Goal: Task Accomplishment & Management: Manage account settings

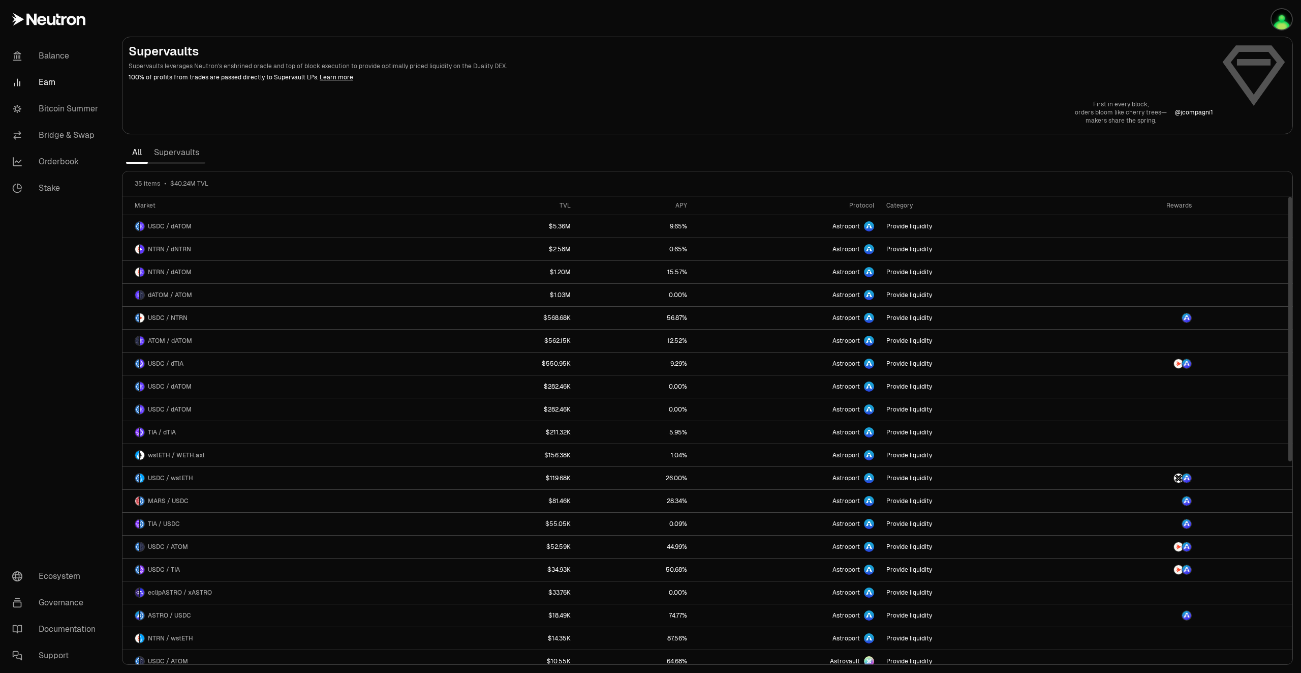
click at [181, 150] on link "Supervaults" at bounding box center [176, 152] width 57 height 20
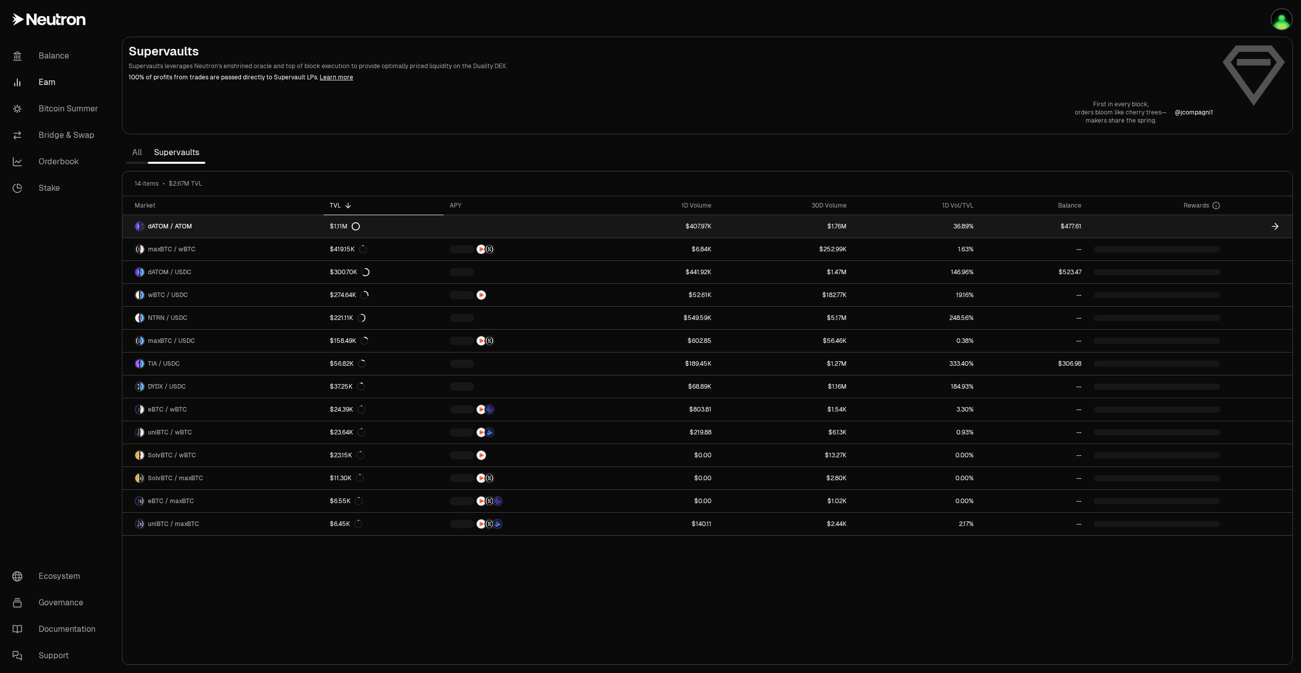
click at [1231, 222] on link at bounding box center [1260, 226] width 66 height 22
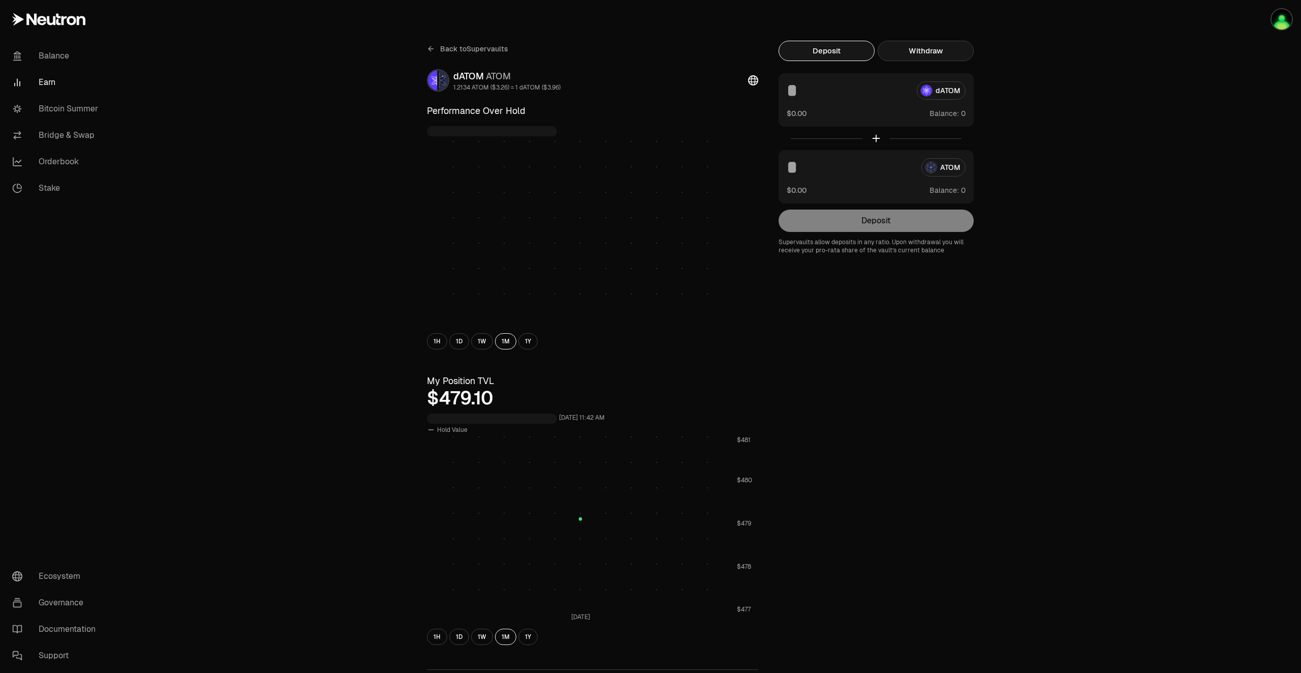
click at [924, 46] on button "Withdraw" at bounding box center [926, 51] width 96 height 20
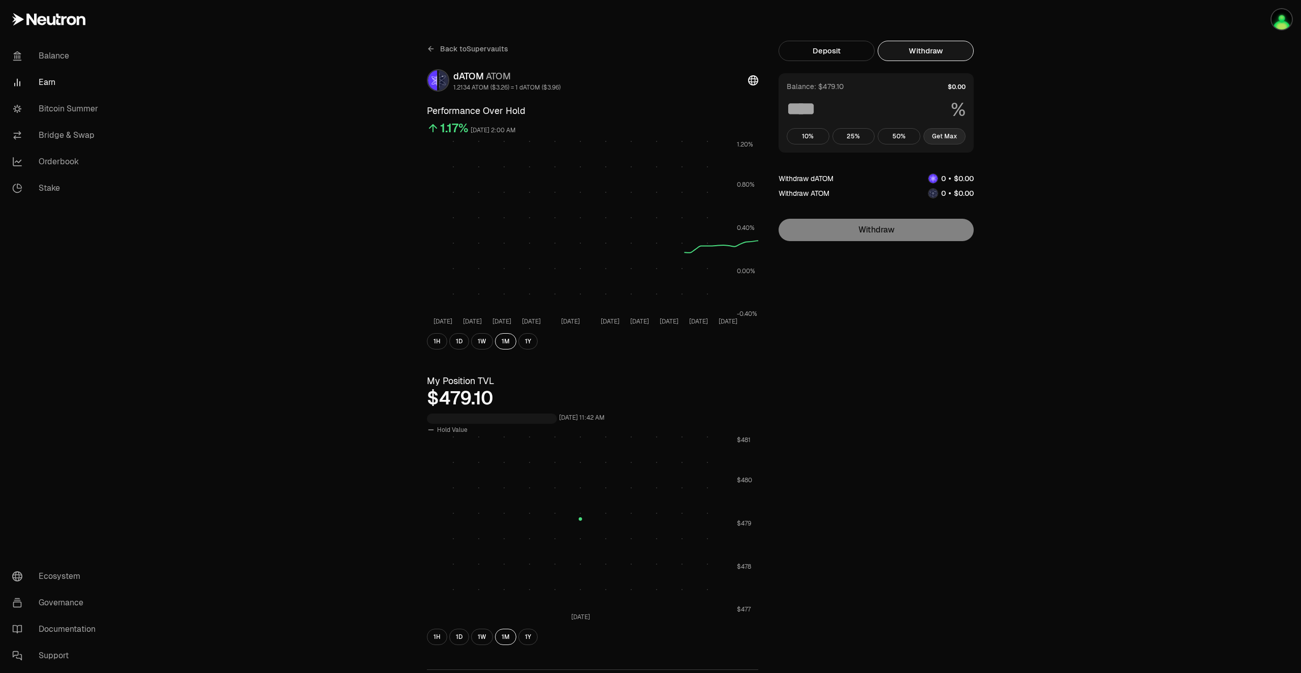
click at [950, 133] on button "Get Max" at bounding box center [945, 136] width 43 height 16
type input "***"
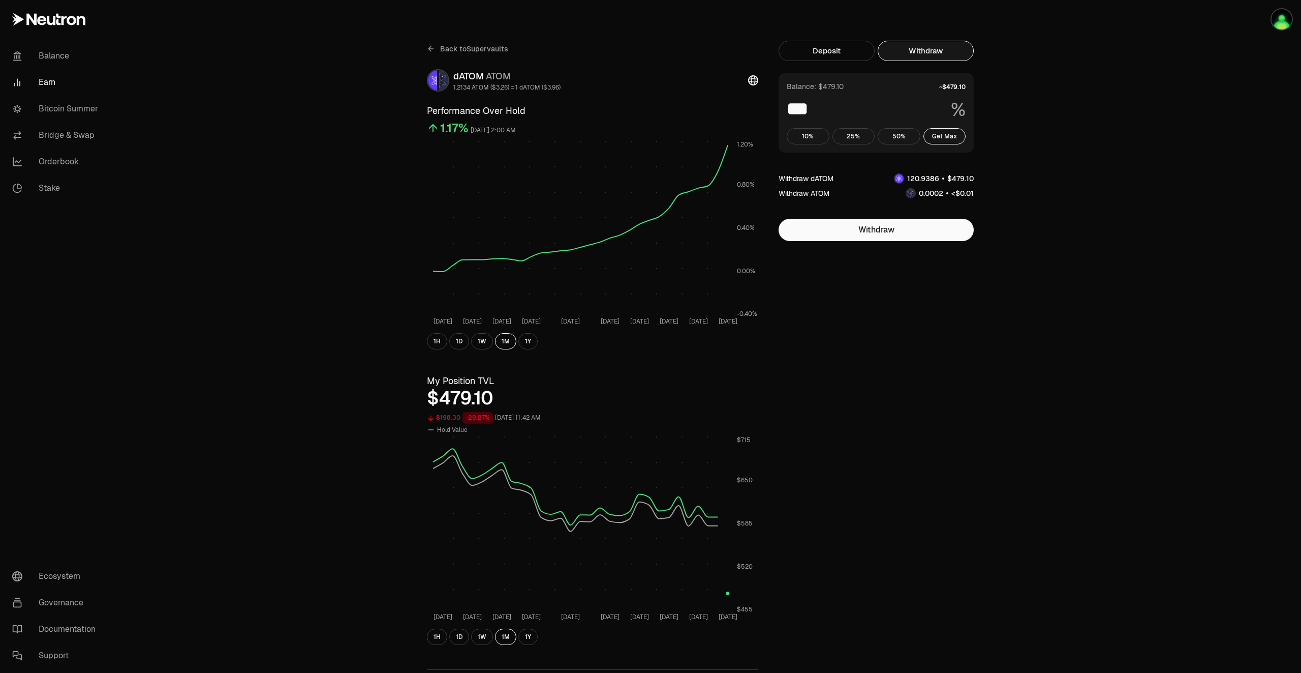
click at [441, 47] on span "Back to Supervaults" at bounding box center [474, 49] width 68 height 10
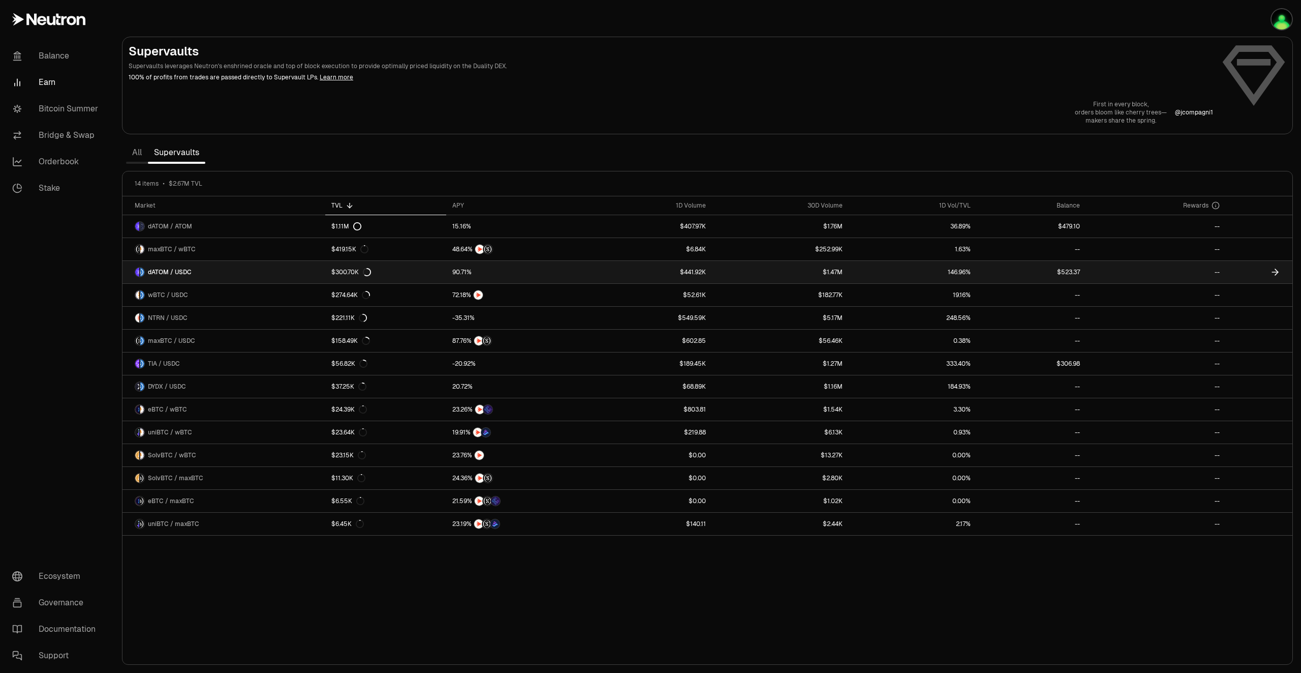
click at [1247, 274] on link at bounding box center [1259, 272] width 67 height 22
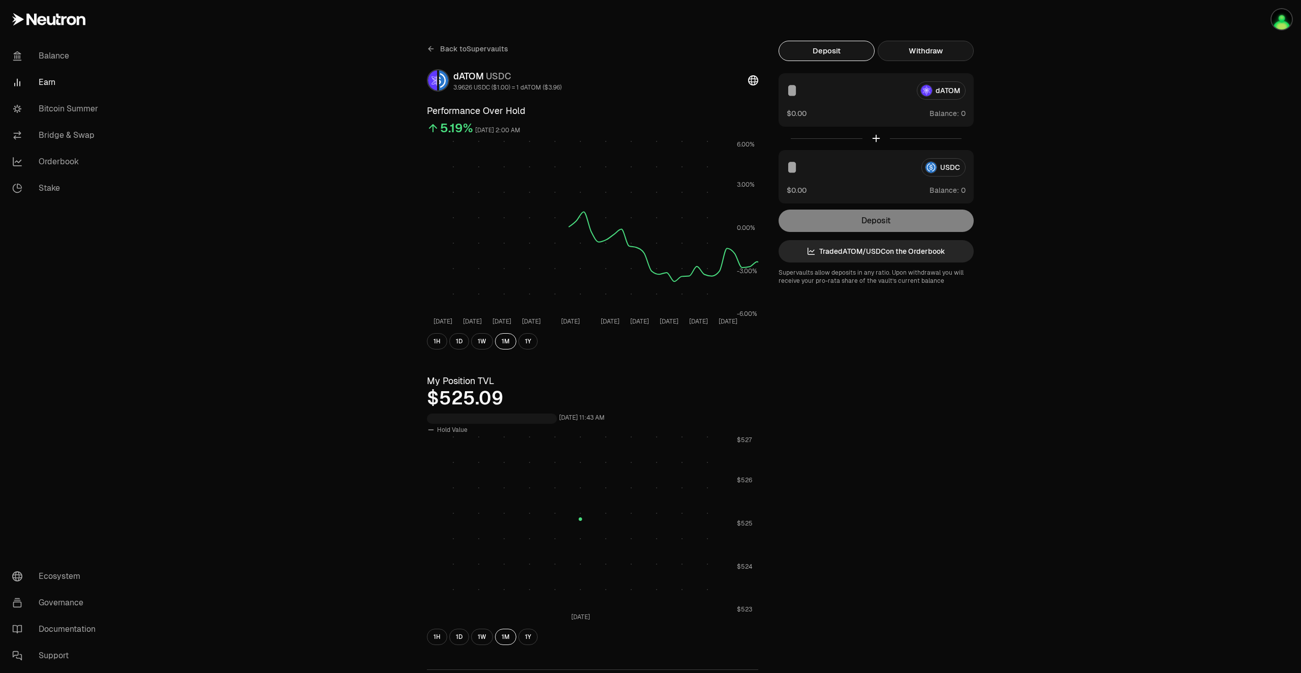
click at [920, 50] on button "Withdraw" at bounding box center [926, 51] width 96 height 20
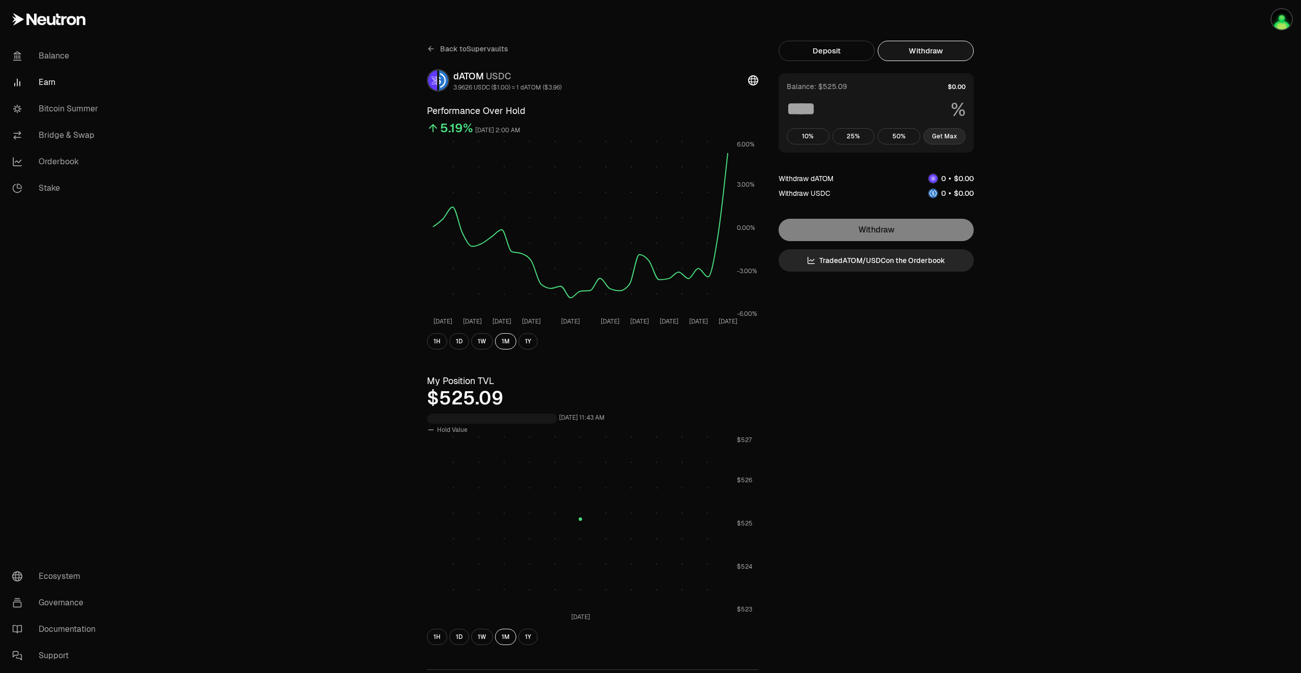
click at [950, 135] on button "Get Max" at bounding box center [945, 136] width 43 height 16
type input "***"
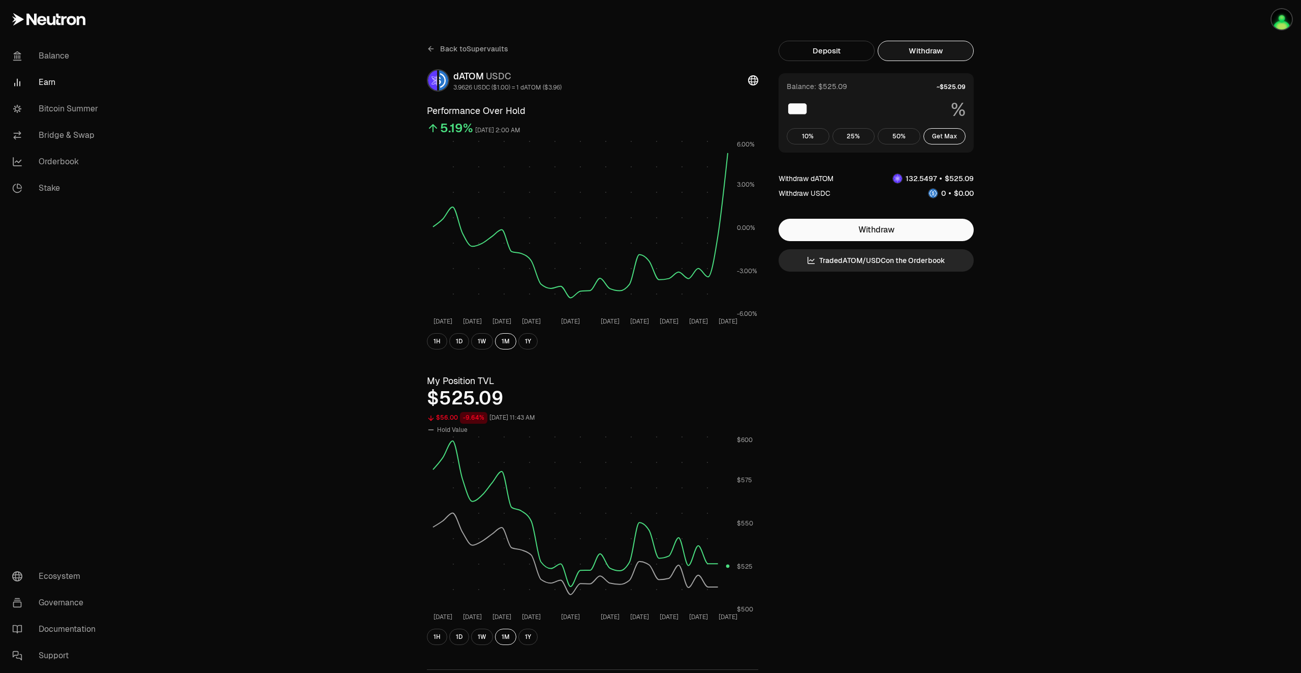
click at [425, 49] on div "Back to Supervaults dATOM USDC 3.9626 USDC ($1.00) = 1 dATOM ($3.96) Performanc…" at bounding box center [593, 482] width 356 height 882
click at [432, 50] on icon at bounding box center [431, 49] width 8 height 8
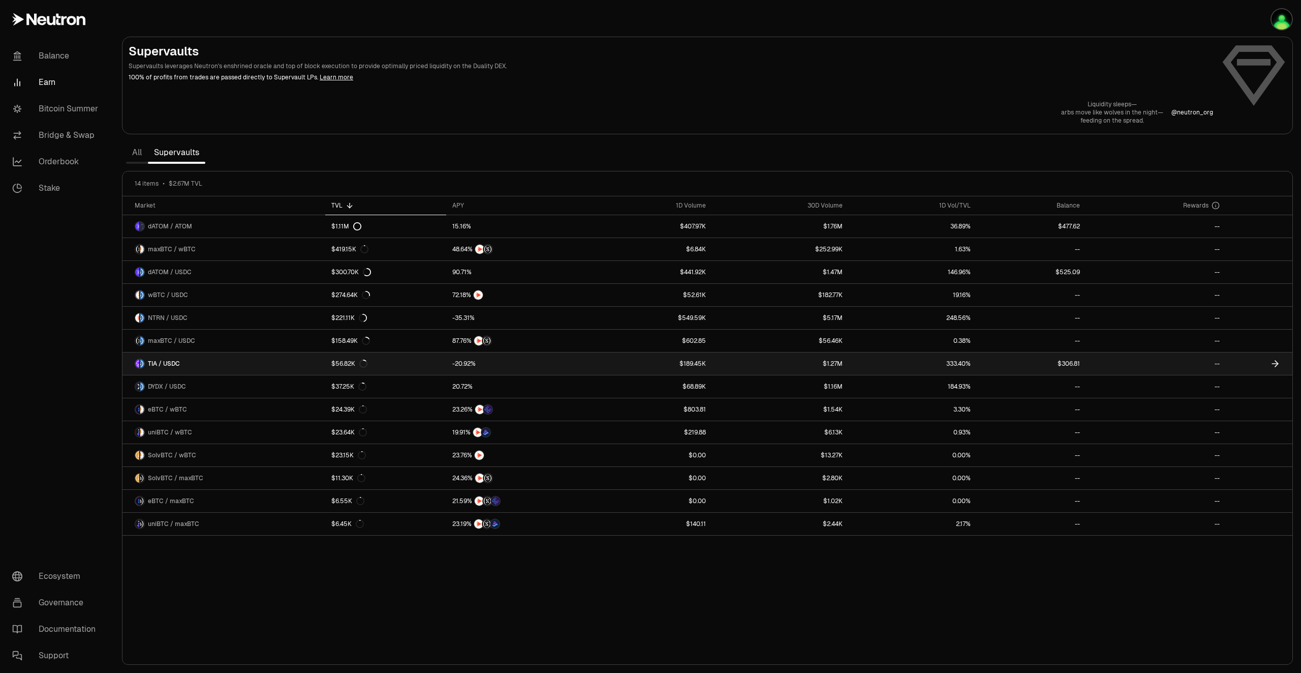
click at [1254, 362] on link at bounding box center [1259, 363] width 67 height 22
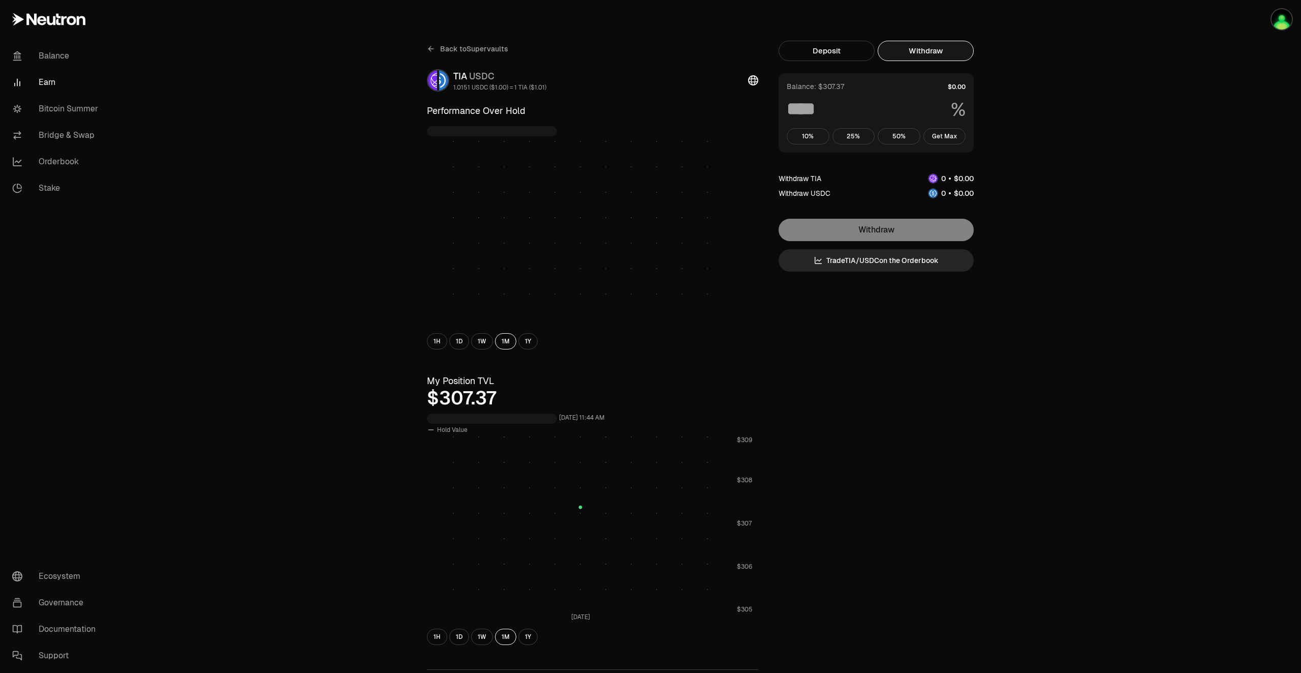
click at [936, 55] on button "Withdraw" at bounding box center [926, 51] width 96 height 20
click at [950, 132] on button "Get Max" at bounding box center [945, 136] width 43 height 16
type input "***"
